Goal: Task Accomplishment & Management: Manage account settings

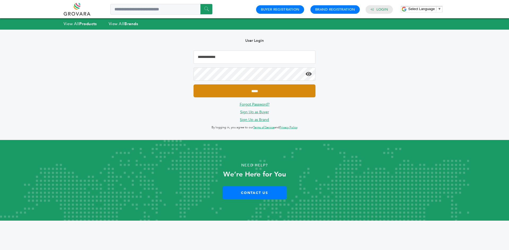
type input "**********"
click at [208, 85] on input "*****" at bounding box center [254, 90] width 122 height 13
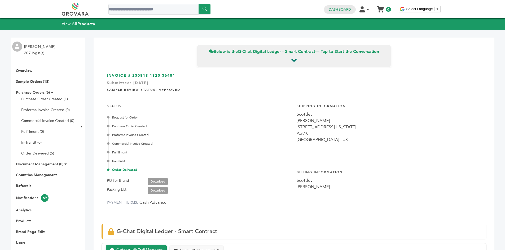
scroll to position [212, 0]
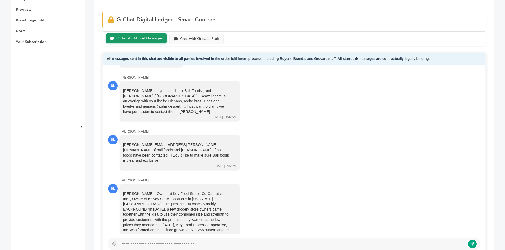
drag, startPoint x: 164, startPoint y: 181, endPoint x: 117, endPoint y: 152, distance: 55.6
click at [116, 184] on div "SL Danny Doleh - Owner at Key Food Stores Co-Operative Inc. , Owner of 6 "Key S…" at bounding box center [293, 212] width 371 height 56
click at [162, 191] on div "Danny Doleh - Owner at Key Food Stores Co-Operative Inc. , Owner of 6 "Key Stor…" at bounding box center [176, 212] width 106 height 42
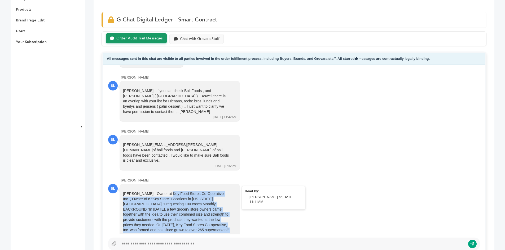
click at [162, 191] on div "Danny Doleh - Owner at Key Food Stores Co-Operative Inc. , Owner of 6 "Key Stor…" at bounding box center [176, 212] width 106 height 42
click at [166, 191] on div "Danny Doleh - Owner at Key Food Stores Co-Operative Inc. , Owner of 6 "Key Stor…" at bounding box center [176, 212] width 106 height 42
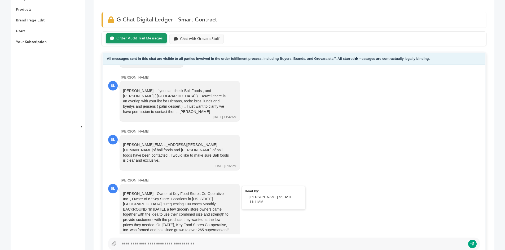
drag, startPoint x: 179, startPoint y: 180, endPoint x: 154, endPoint y: 160, distance: 32.2
click at [140, 191] on div "Danny Doleh - Owner at Key Food Stores Co-Operative Inc. , Owner of 6 "Key Stor…" at bounding box center [176, 212] width 106 height 42
click at [178, 191] on div "Danny Doleh - Owner at Key Food Stores Co-Operative Inc. , Owner of 6 "Key Stor…" at bounding box center [176, 212] width 106 height 42
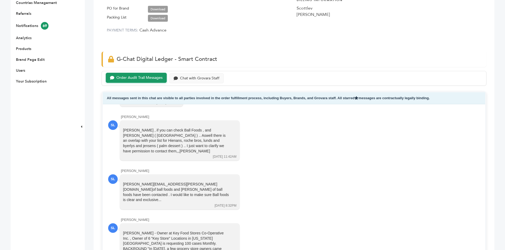
scroll to position [53, 0]
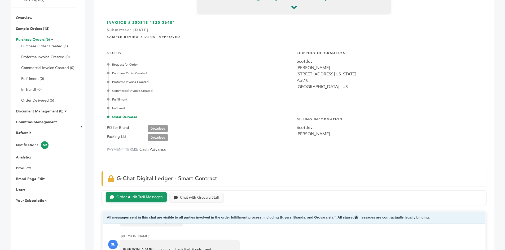
click at [26, 41] on link "Purchase Orders (6)" at bounding box center [33, 39] width 34 height 5
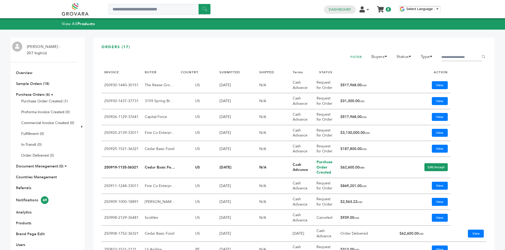
click at [501, 124] on div "****** 0 0 Dashboard Edit Account Your Subscription Product Management Order Ma…" at bounding box center [252, 231] width 505 height 463
click at [475, 88] on table "INVOICE BUYER COUNTRY SUBMITTED SHIPPED Terms STATUS ACTION 250930-1440-30151 T…" at bounding box center [293, 211] width 385 height 286
click at [439, 95] on td "View" at bounding box center [422, 101] width 53 height 16
click at [439, 99] on link "View" at bounding box center [439, 101] width 16 height 8
click at [483, 130] on div "ORDERS (17) FILTER: Buyers Marcio Galeno de Sousa Mor Yam Marketing, Ltd. Nasse…" at bounding box center [293, 210] width 400 height 345
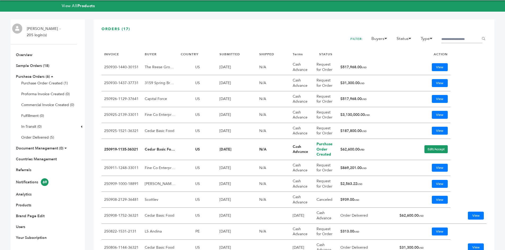
scroll to position [53, 0]
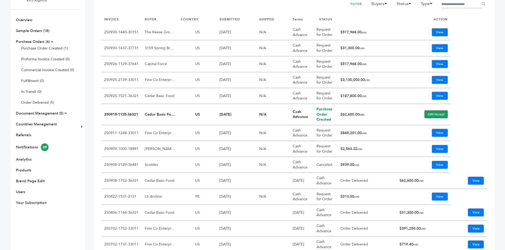
click at [346, 132] on td "$869,201.00 USD" at bounding box center [366, 133] width 59 height 16
click at [468, 115] on table "INVOICE BUYER COUNTRY SUBMITTED SHIPPED Terms STATUS ACTION 250930-1440-30151 T…" at bounding box center [293, 158] width 385 height 286
click at [439, 133] on link "View" at bounding box center [439, 133] width 16 height 8
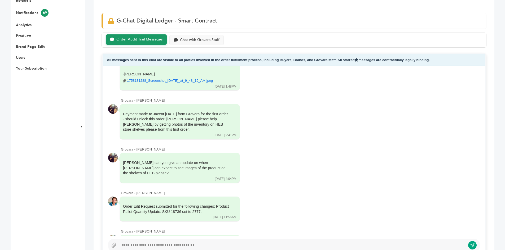
scroll to position [239, 0]
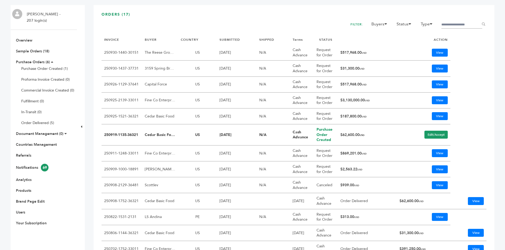
scroll to position [26, 0]
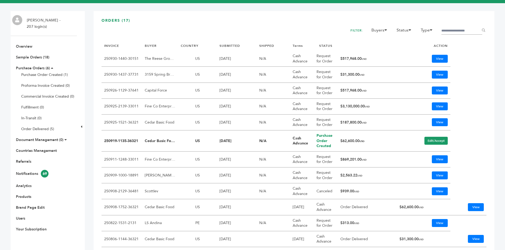
click at [344, 107] on td "$3,130,000.00 USD" at bounding box center [366, 107] width 59 height 16
click at [476, 147] on table "INVOICE BUYER COUNTRY SUBMITTED SHIPPED Terms STATUS ACTION 250930-1440-30151 T…" at bounding box center [293, 184] width 385 height 286
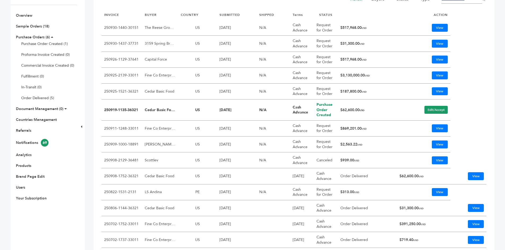
scroll to position [53, 0]
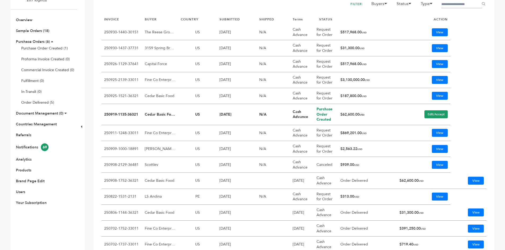
drag, startPoint x: 340, startPoint y: 95, endPoint x: 362, endPoint y: 95, distance: 22.0
click at [362, 95] on td "$187,800.00 USD" at bounding box center [366, 96] width 59 height 16
click at [345, 98] on td "$187,800.00 USD" at bounding box center [366, 96] width 59 height 16
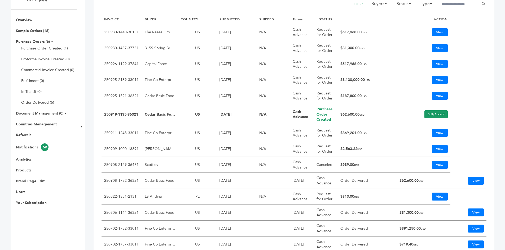
click at [455, 95] on table "INVOICE BUYER COUNTRY SUBMITTED SHIPPED Terms STATUS ACTION 250930-1440-30151 T…" at bounding box center [293, 158] width 385 height 286
click at [485, 130] on div "ORDERS (17) FILTER: Buyers Marcio Galeno de Sousa Mor Yam Marketing, Ltd. Nasse…" at bounding box center [293, 157] width 400 height 345
click at [451, 137] on table "INVOICE BUYER COUNTRY SUBMITTED SHIPPED Terms STATUS ACTION 250930-1440-30151 T…" at bounding box center [293, 158] width 385 height 286
click at [434, 133] on link "View" at bounding box center [439, 133] width 16 height 8
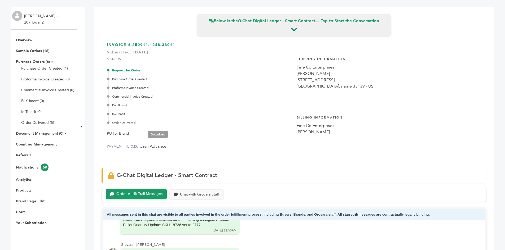
scroll to position [79, 0]
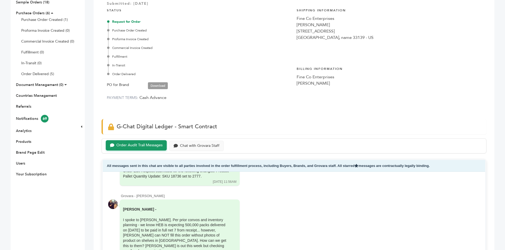
click at [160, 86] on link "Download" at bounding box center [158, 85] width 20 height 7
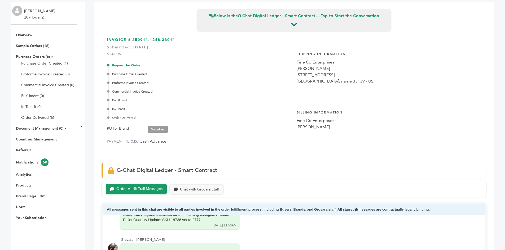
scroll to position [0, 0]
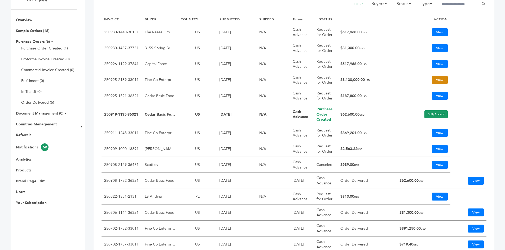
click at [440, 82] on link "View" at bounding box center [439, 80] width 16 height 8
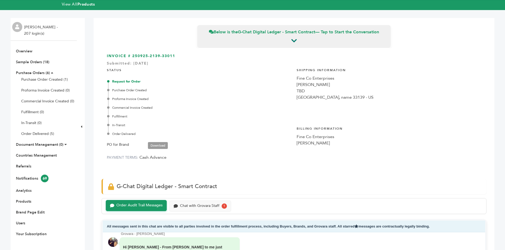
scroll to position [53, 0]
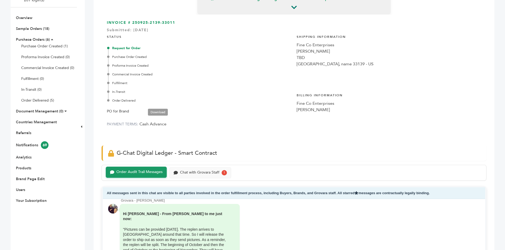
click at [157, 109] on link "Download" at bounding box center [158, 112] width 20 height 7
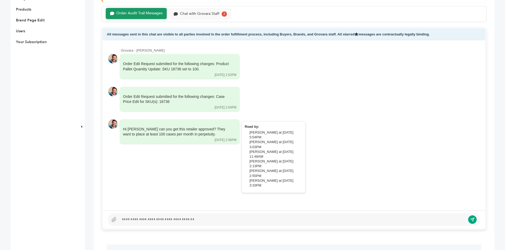
click at [155, 130] on div "Hi Sam can you get this retailer approved? They want to place at least 100 case…" at bounding box center [176, 132] width 106 height 10
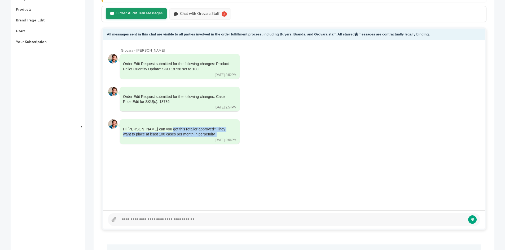
click at [128, 166] on div "Grovara - Barry Forgeng Order Edit Request submitted for the following changes:…" at bounding box center [294, 125] width 382 height 170
drag, startPoint x: 180, startPoint y: 101, endPoint x: 111, endPoint y: 81, distance: 71.6
click at [111, 81] on div "Grovara - Barry Forgeng Order Edit Request submitted for the following changes:…" at bounding box center [294, 125] width 382 height 170
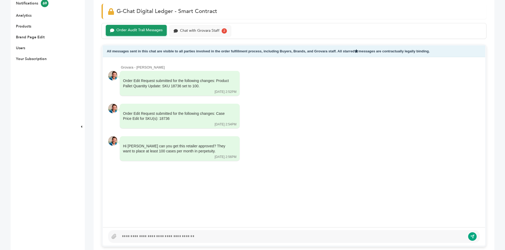
scroll to position [185, 0]
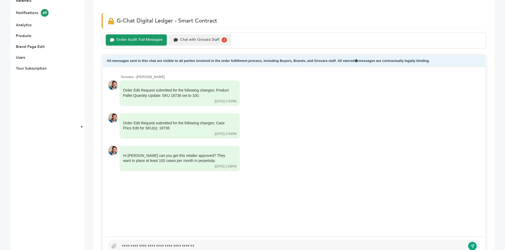
click at [202, 39] on div "Chat with Grovara Staff" at bounding box center [199, 40] width 39 height 5
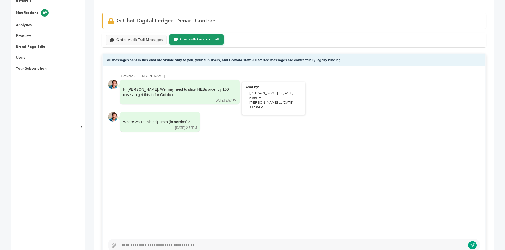
click at [159, 91] on div "Hi Sam, We may need to short HEBs order by 100 cases to get this in for October." at bounding box center [176, 92] width 106 height 10
click at [305, 148] on div "Grovara - Barry Forgeng Hi Sam, We may need to short HEBs order by 100 cases to…" at bounding box center [294, 151] width 382 height 170
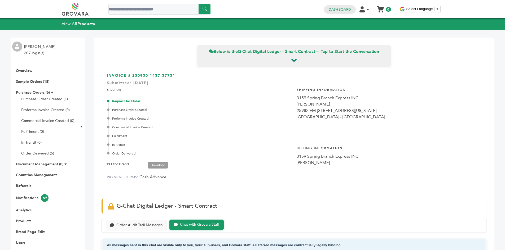
click at [154, 167] on link "Download" at bounding box center [158, 165] width 20 height 7
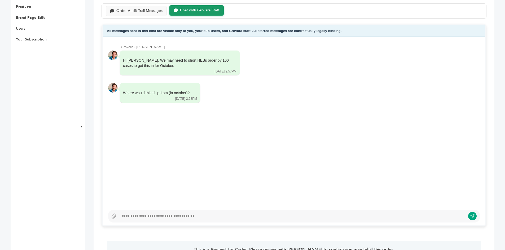
scroll to position [291, 0]
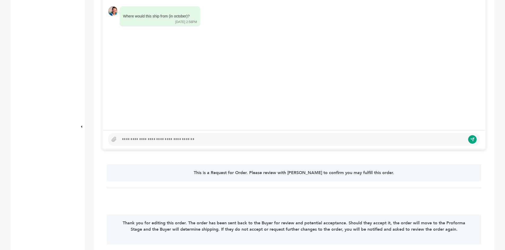
click at [141, 143] on div at bounding box center [293, 139] width 371 height 13
click at [467, 140] on icon "submit" at bounding box center [468, 139] width 5 height 5
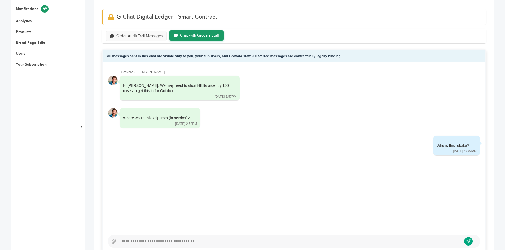
scroll to position [106, 0]
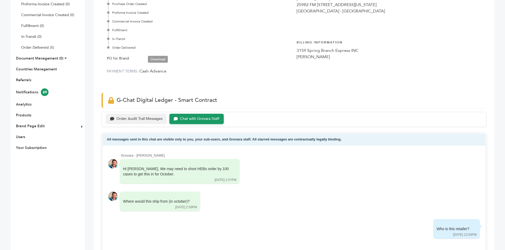
click at [135, 121] on div "Order Audit Trail Messages" at bounding box center [139, 119] width 46 height 5
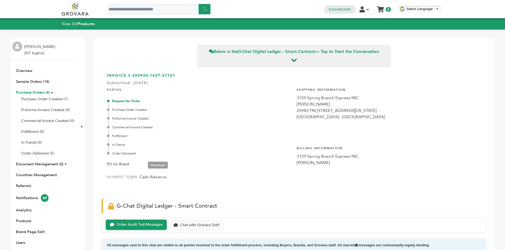
click at [29, 93] on link "Purchase Orders (6)" at bounding box center [33, 92] width 34 height 5
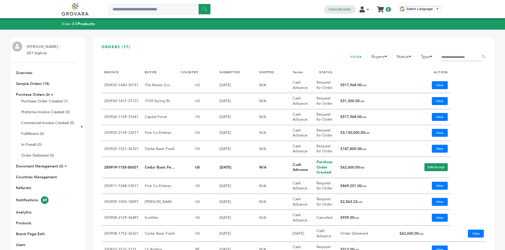
click at [345, 114] on td "$517,968.00 USD" at bounding box center [366, 117] width 59 height 16
click at [348, 116] on td "$517,968.00 USD" at bounding box center [366, 117] width 59 height 16
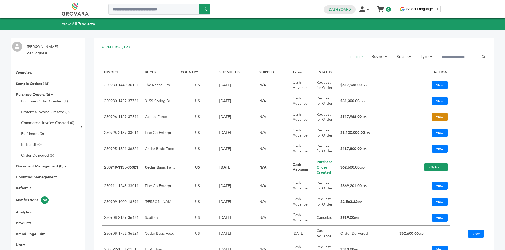
click at [433, 121] on link "View" at bounding box center [439, 117] width 16 height 8
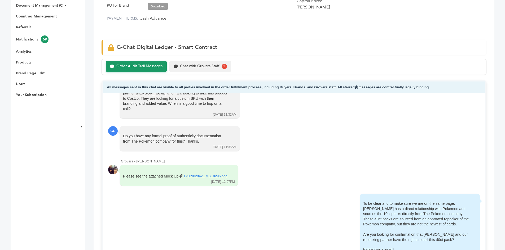
click at [211, 67] on div "Chat with Grovara Staff" at bounding box center [199, 66] width 39 height 5
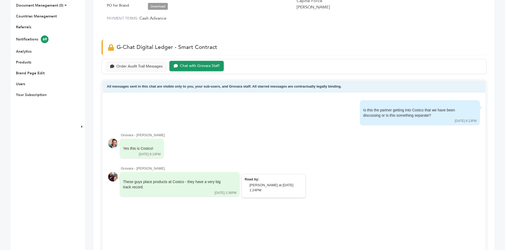
click at [146, 185] on div "These guys place products at Costco - they have a very big track record." at bounding box center [176, 185] width 106 height 10
click at [182, 188] on div "These guys place products at Costco - they have a very big track record." at bounding box center [176, 185] width 106 height 10
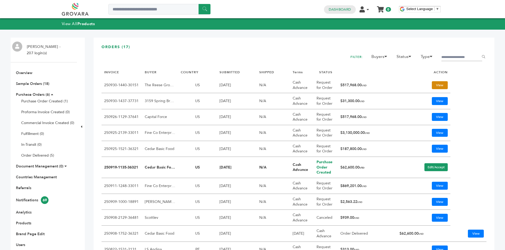
click at [444, 83] on link "View" at bounding box center [439, 85] width 16 height 8
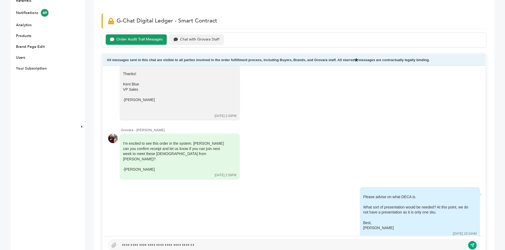
click at [195, 41] on div "Chat with Grovara Staff" at bounding box center [199, 39] width 39 height 5
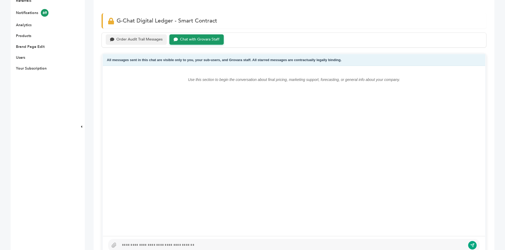
click at [132, 40] on div "Order Audit Trail Messages" at bounding box center [139, 39] width 46 height 5
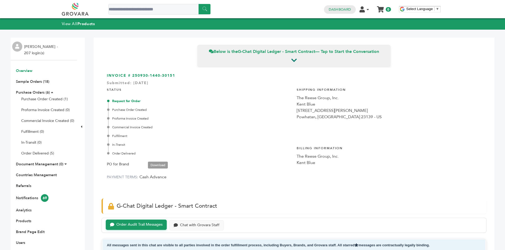
click at [29, 72] on link "Overview" at bounding box center [24, 70] width 16 height 5
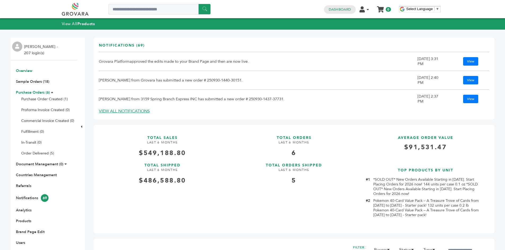
click at [24, 90] on link "Purchase Orders (6)" at bounding box center [33, 92] width 34 height 5
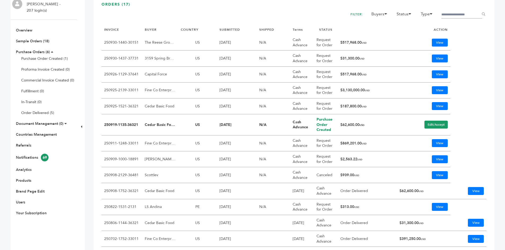
scroll to position [53, 0]
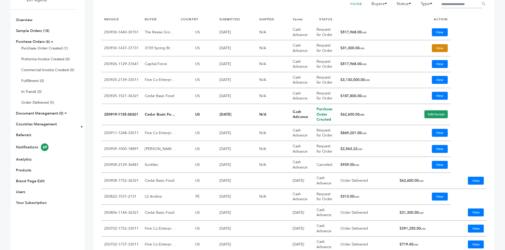
click at [438, 45] on link "View" at bounding box center [439, 48] width 16 height 8
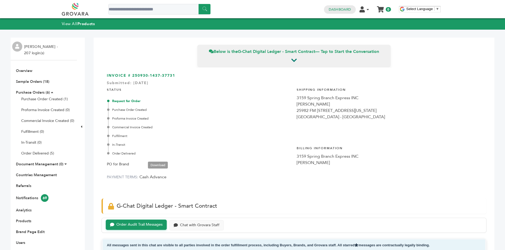
click at [208, 110] on div "Purchase Order Created" at bounding box center [199, 110] width 183 height 5
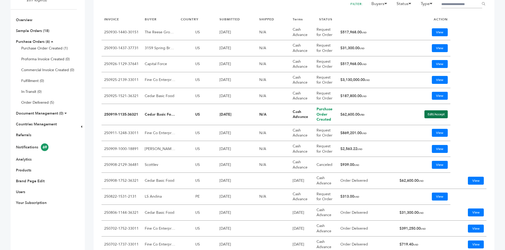
click at [436, 113] on link "Edit/Accept" at bounding box center [435, 114] width 23 height 8
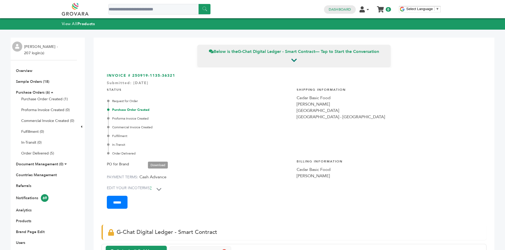
click at [159, 167] on link "Download" at bounding box center [158, 165] width 20 height 7
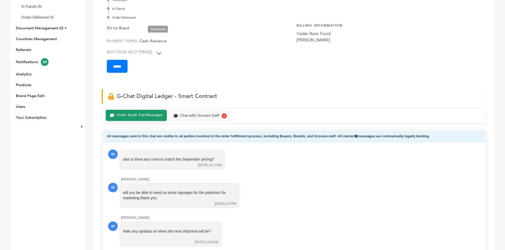
scroll to position [212, 0]
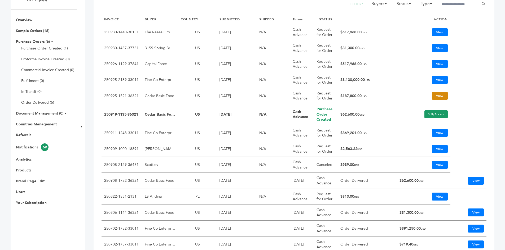
click at [441, 94] on link "View" at bounding box center [439, 96] width 16 height 8
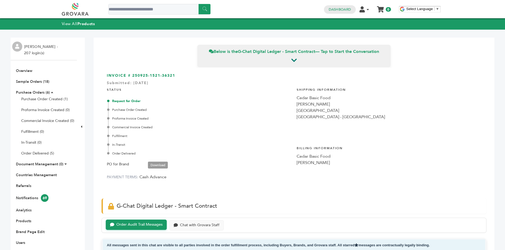
click at [160, 166] on link "Download" at bounding box center [158, 165] width 20 height 7
